Goal: Information Seeking & Learning: Learn about a topic

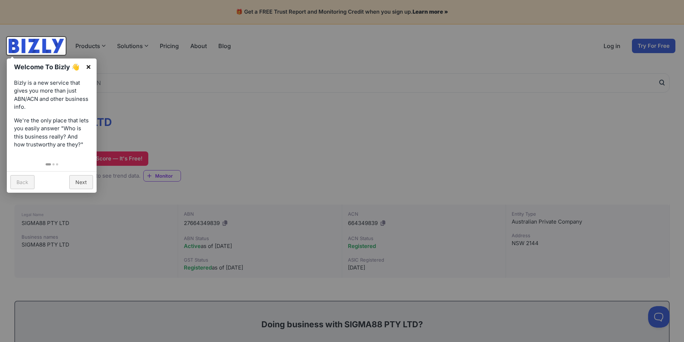
click at [89, 67] on link "×" at bounding box center [88, 67] width 16 height 16
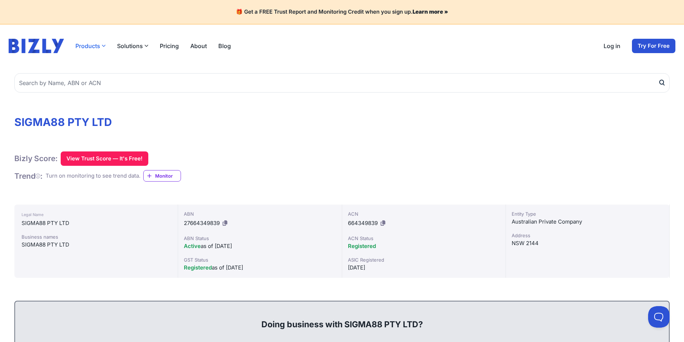
click at [102, 47] on icon "button" at bounding box center [104, 46] width 4 height 4
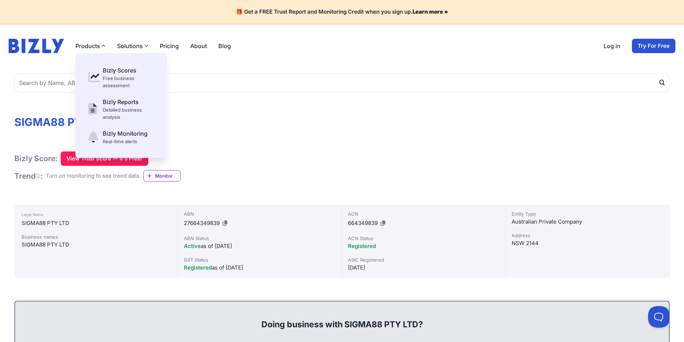
click at [380, 62] on header "Products Bizly Scores Free business assessment Bizly Reports Detailed business …" at bounding box center [342, 45] width 684 height 43
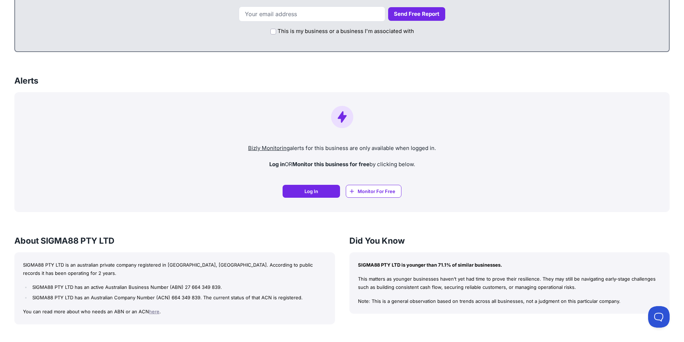
scroll to position [574, 0]
